Goal: Transaction & Acquisition: Purchase product/service

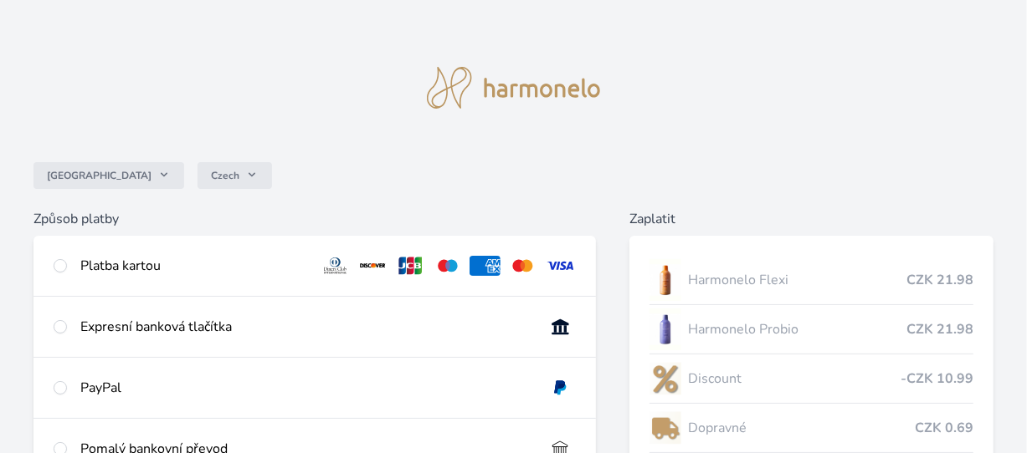
scroll to position [84, 0]
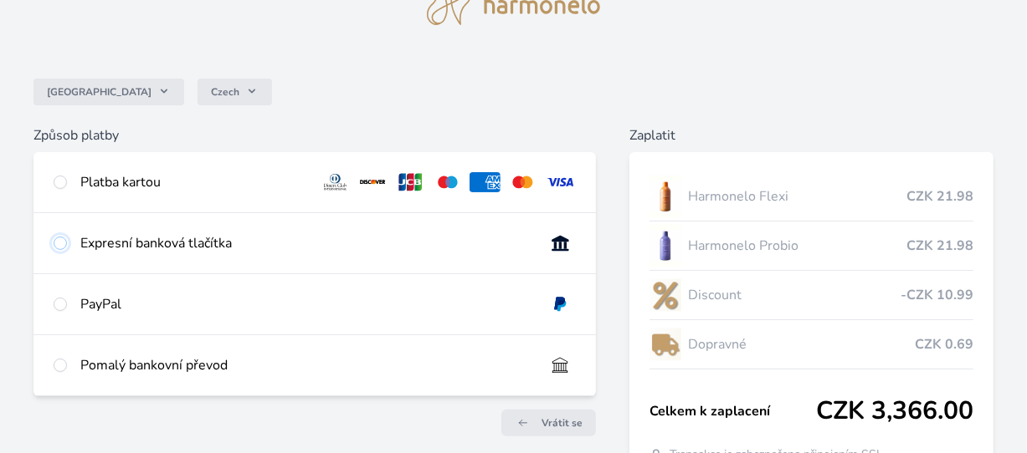
click at [60, 242] on input "radio" at bounding box center [60, 243] width 13 height 13
radio input "true"
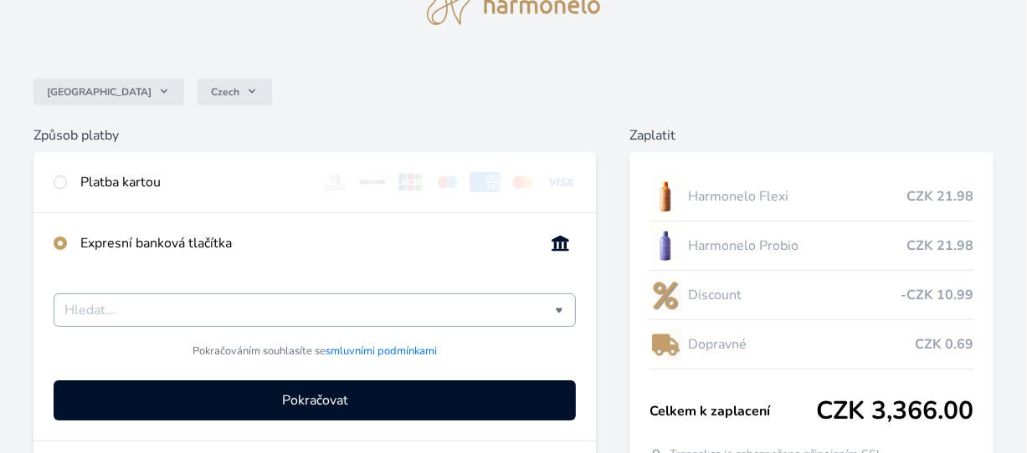
click at [444, 310] on input "Česká spořitelna Komerční banka mTransfer Fio banka Moneta Money Bank Raiffeise…" at bounding box center [309, 310] width 490 height 20
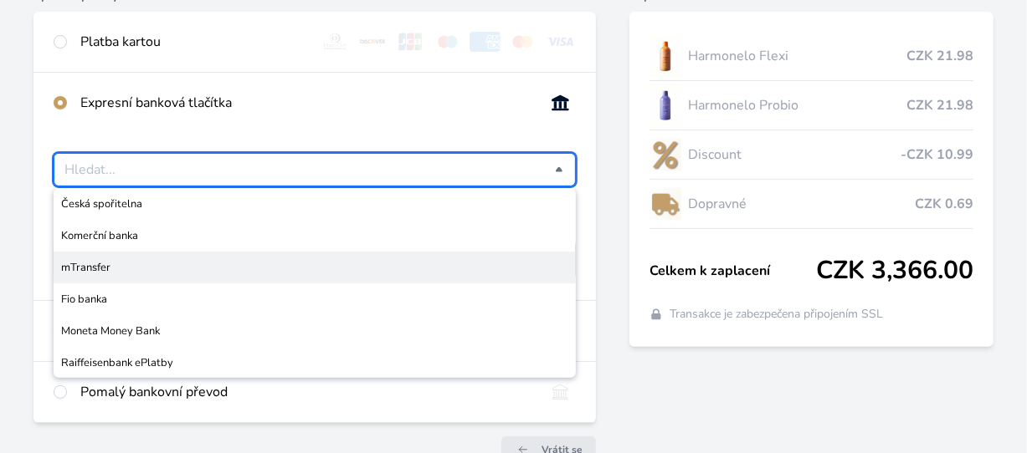
scroll to position [251, 0]
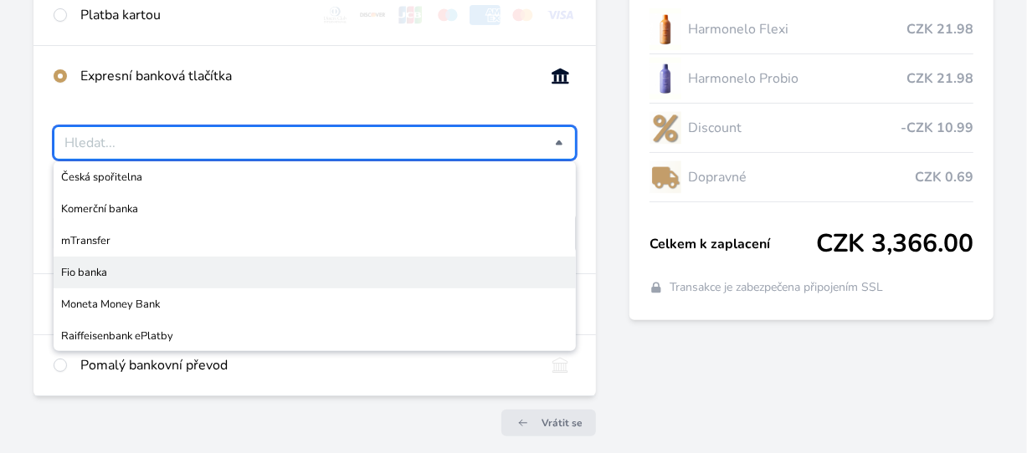
click at [167, 273] on span "Fio banka" at bounding box center [314, 272] width 507 height 17
type input "Fio banka"
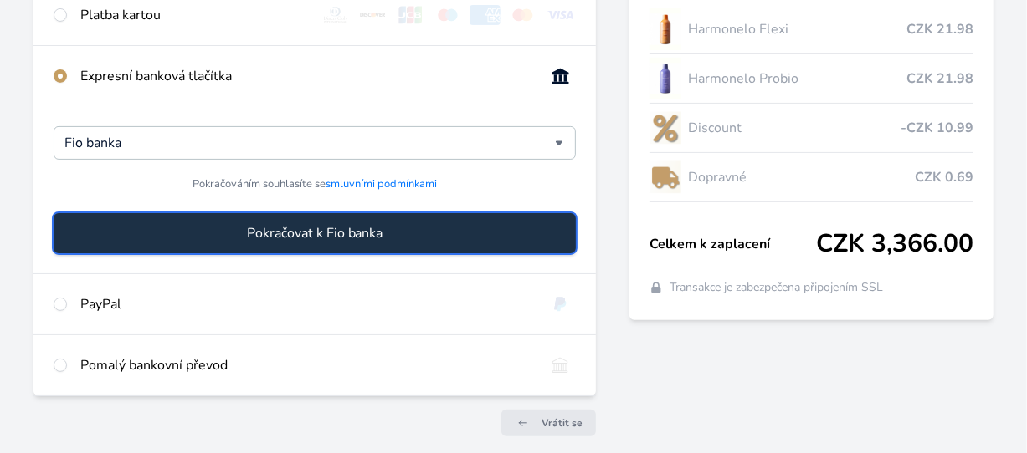
click at [380, 230] on span "Pokračovat k Fio banka" at bounding box center [315, 233] width 136 height 20
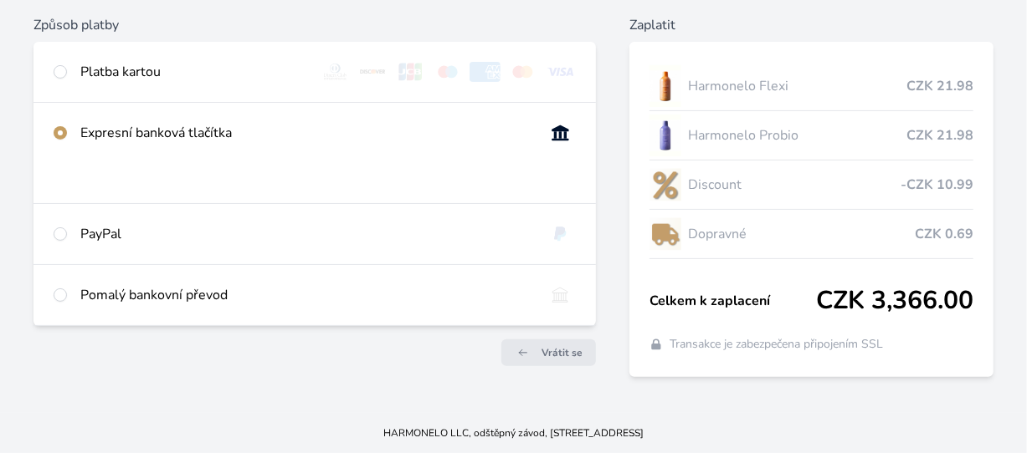
scroll to position [193, 0]
